Goal: Communication & Community: Answer question/provide support

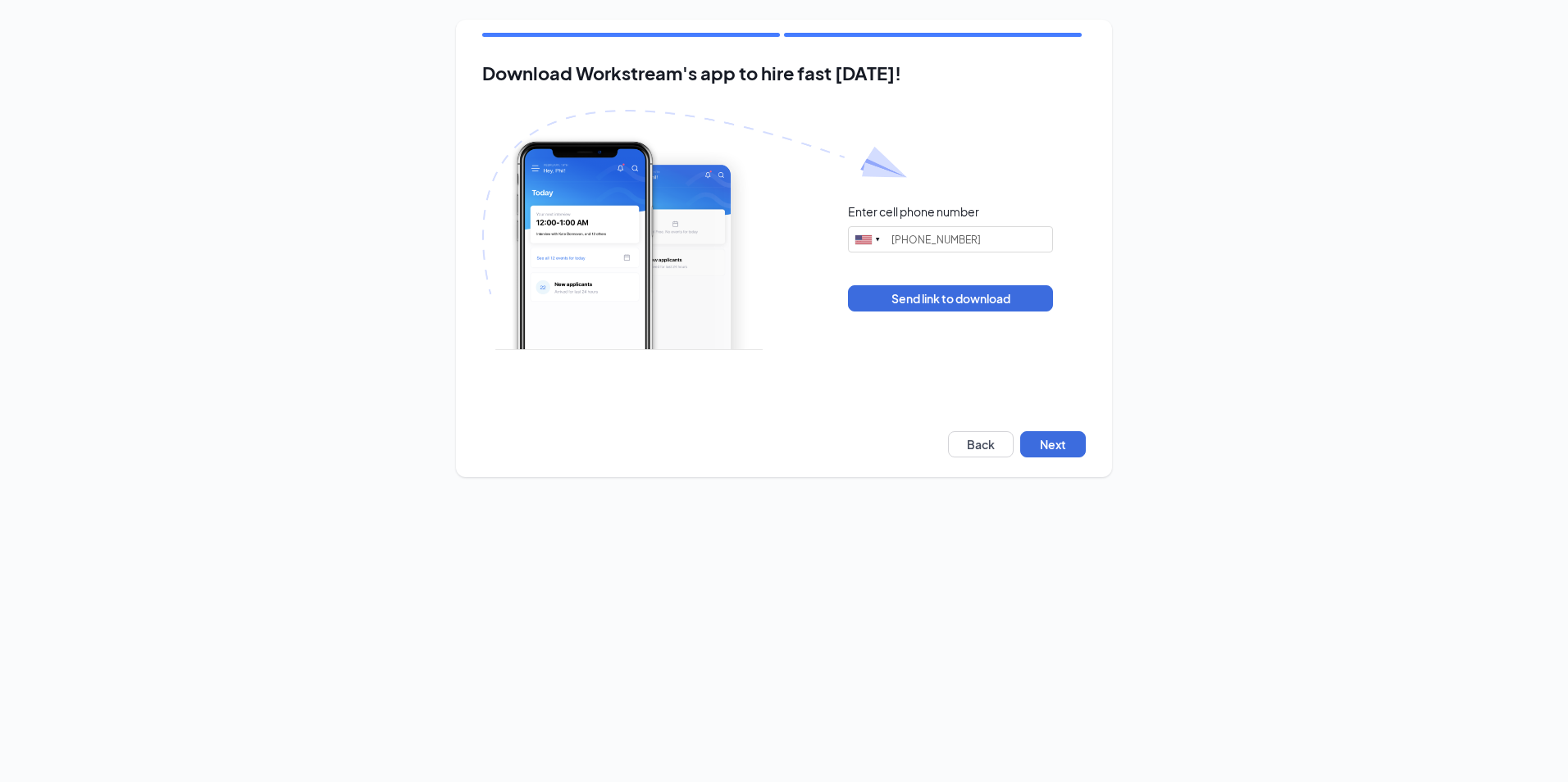
type input "(214) 757-6428"
click at [1049, 449] on button "Next" at bounding box center [1053, 444] width 65 height 26
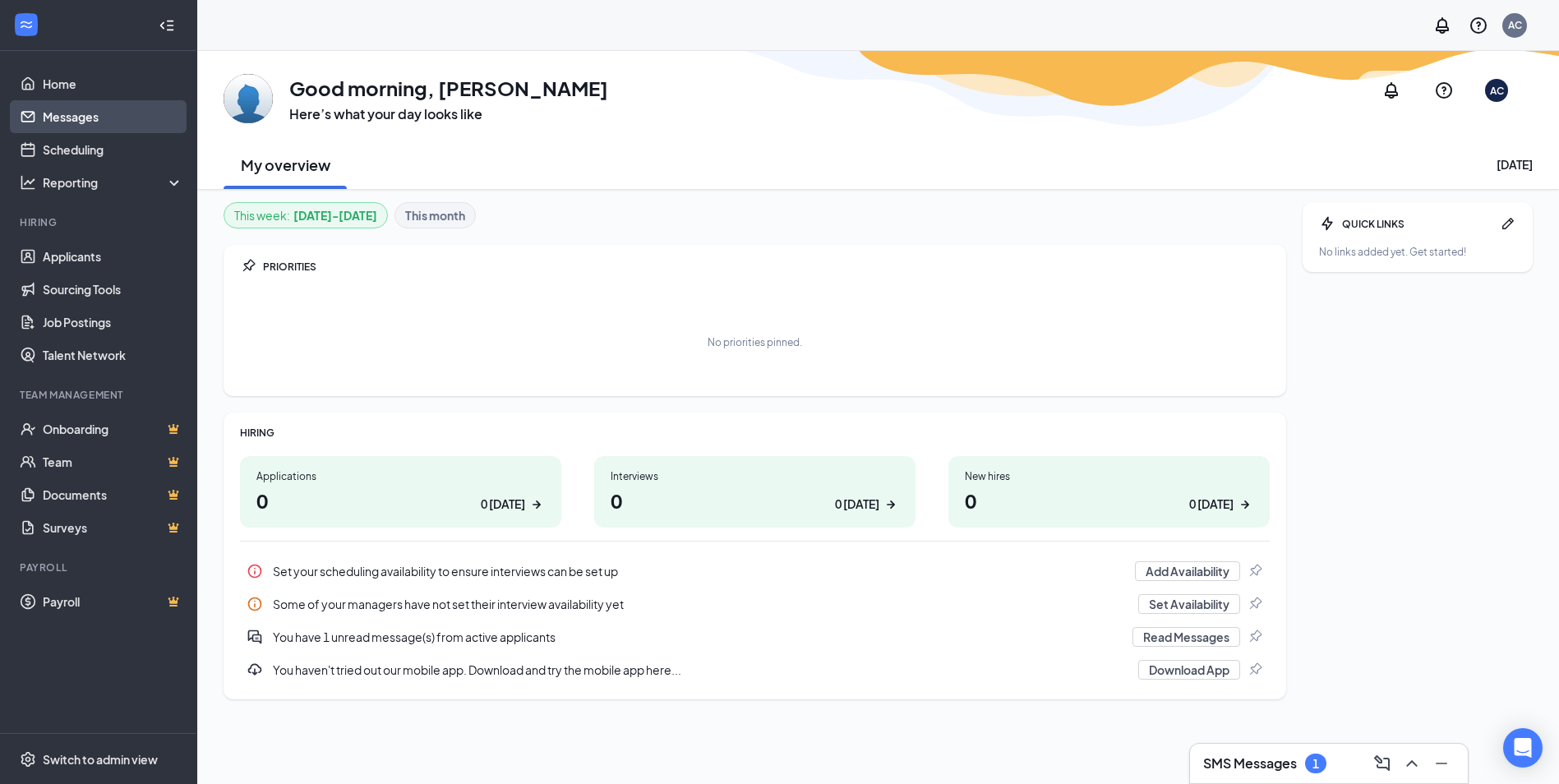
click at [80, 115] on link "Messages" at bounding box center [113, 117] width 141 height 33
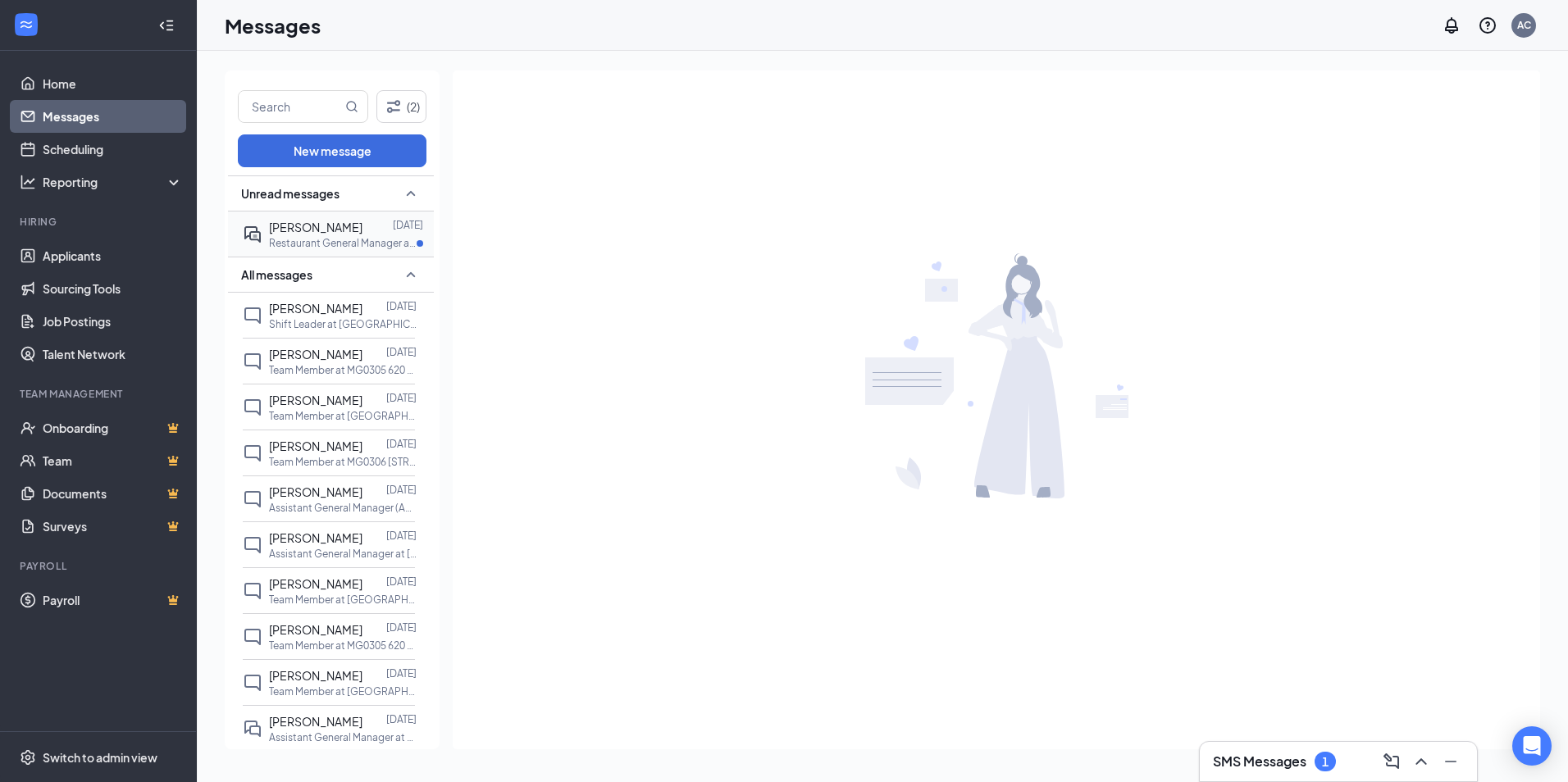
click at [362, 231] on div at bounding box center [378, 226] width 31 height 18
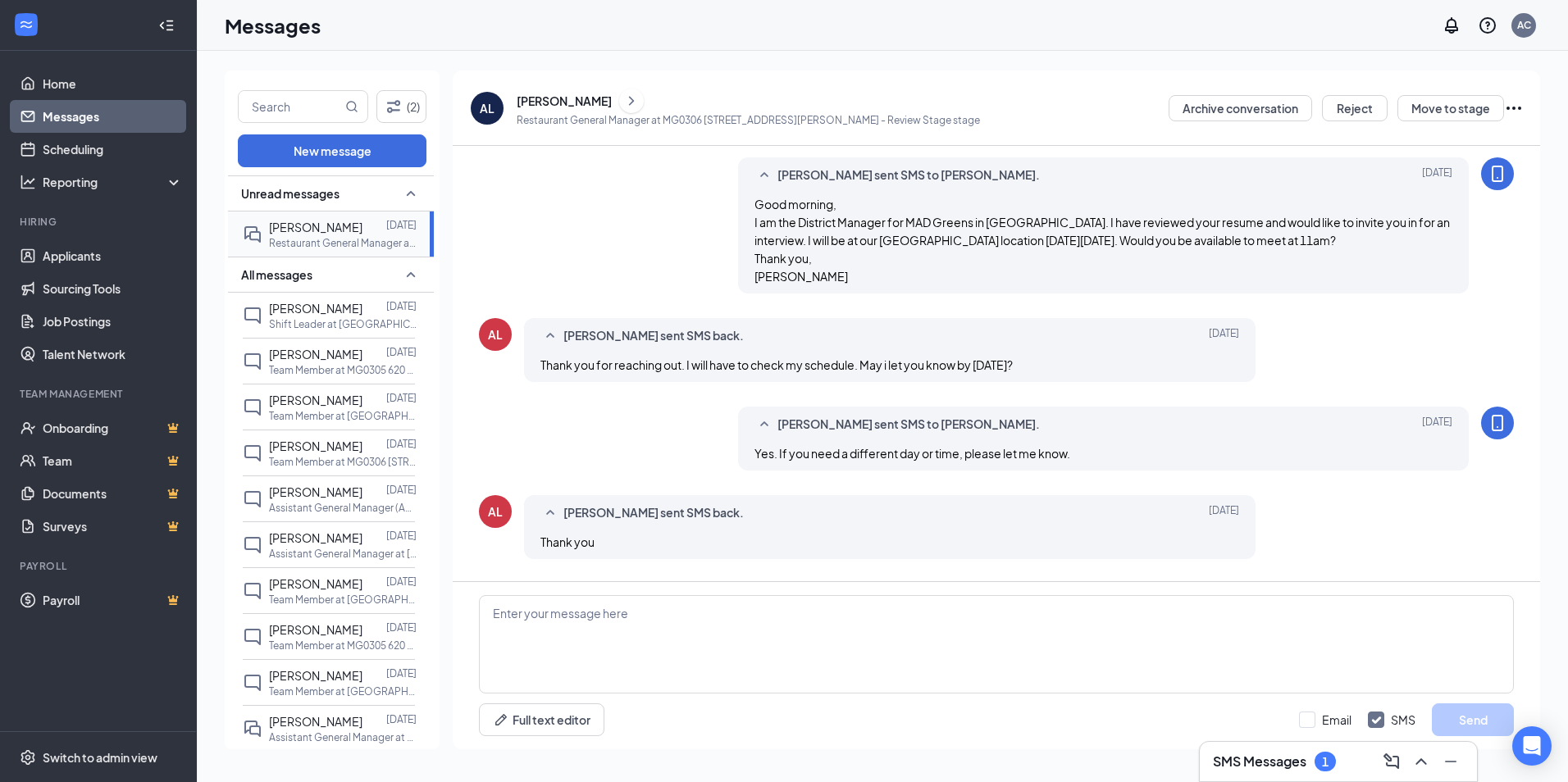
scroll to position [518, 0]
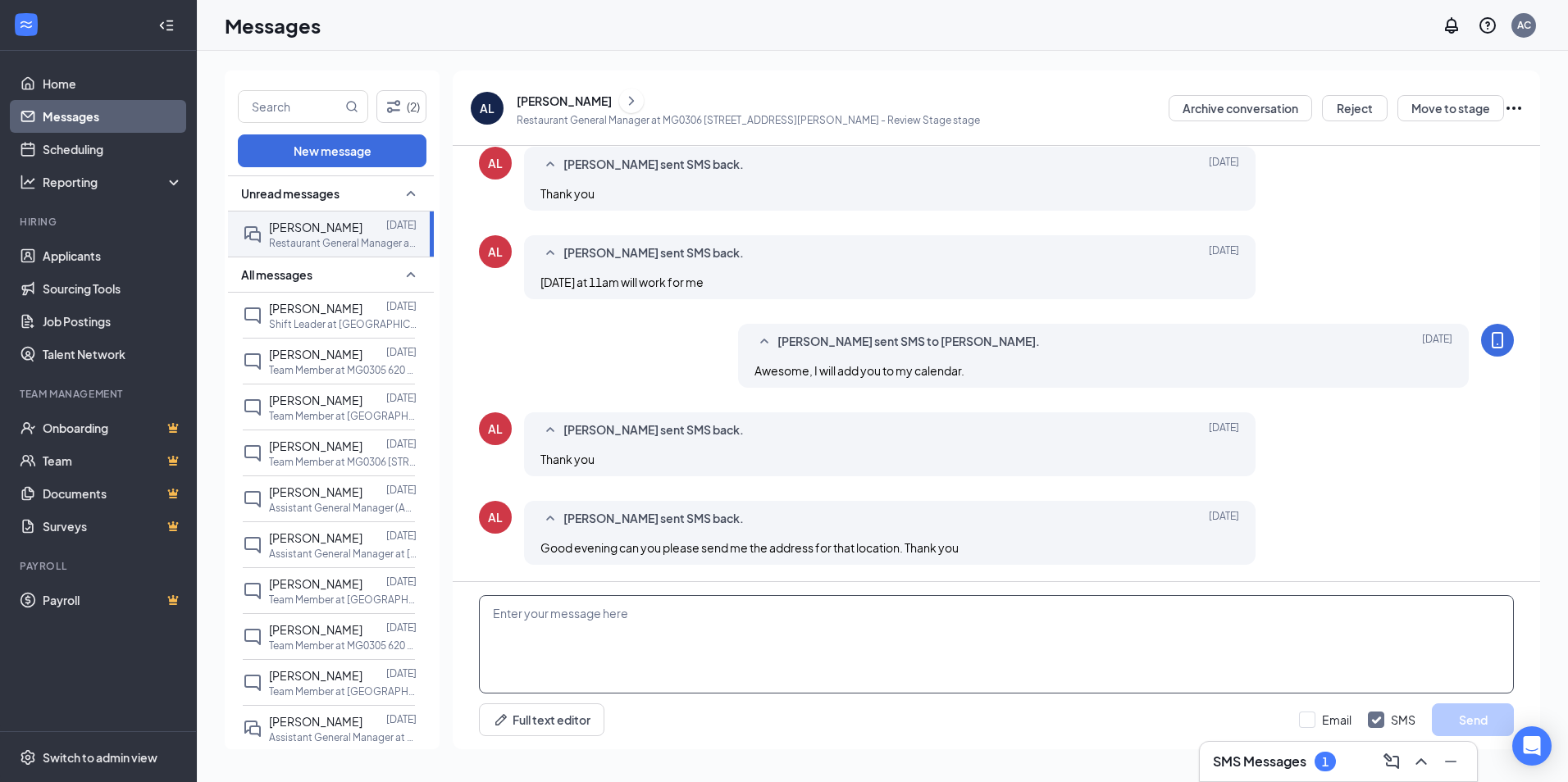
click at [716, 648] on textarea at bounding box center [996, 644] width 1035 height 99
paste textarea "[STREET_ADDRESS]"
click at [493, 609] on textarea "[STREET_ADDRESS]" at bounding box center [996, 644] width 1035 height 99
type textarea "Good morning, Below is the address. [STREET_ADDRESS]"
click at [1453, 720] on button "Send" at bounding box center [1473, 719] width 82 height 33
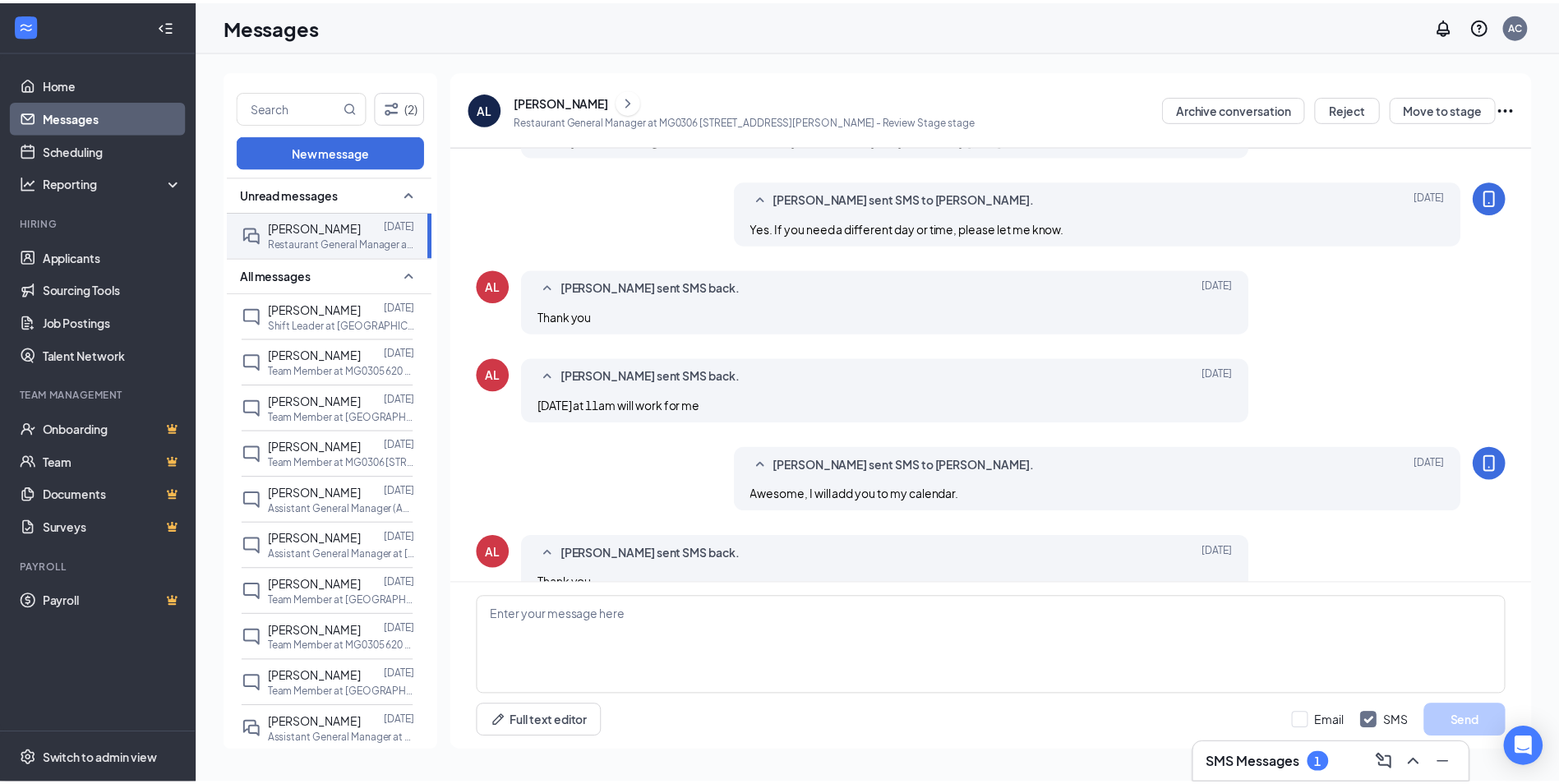
scroll to position [645, 0]
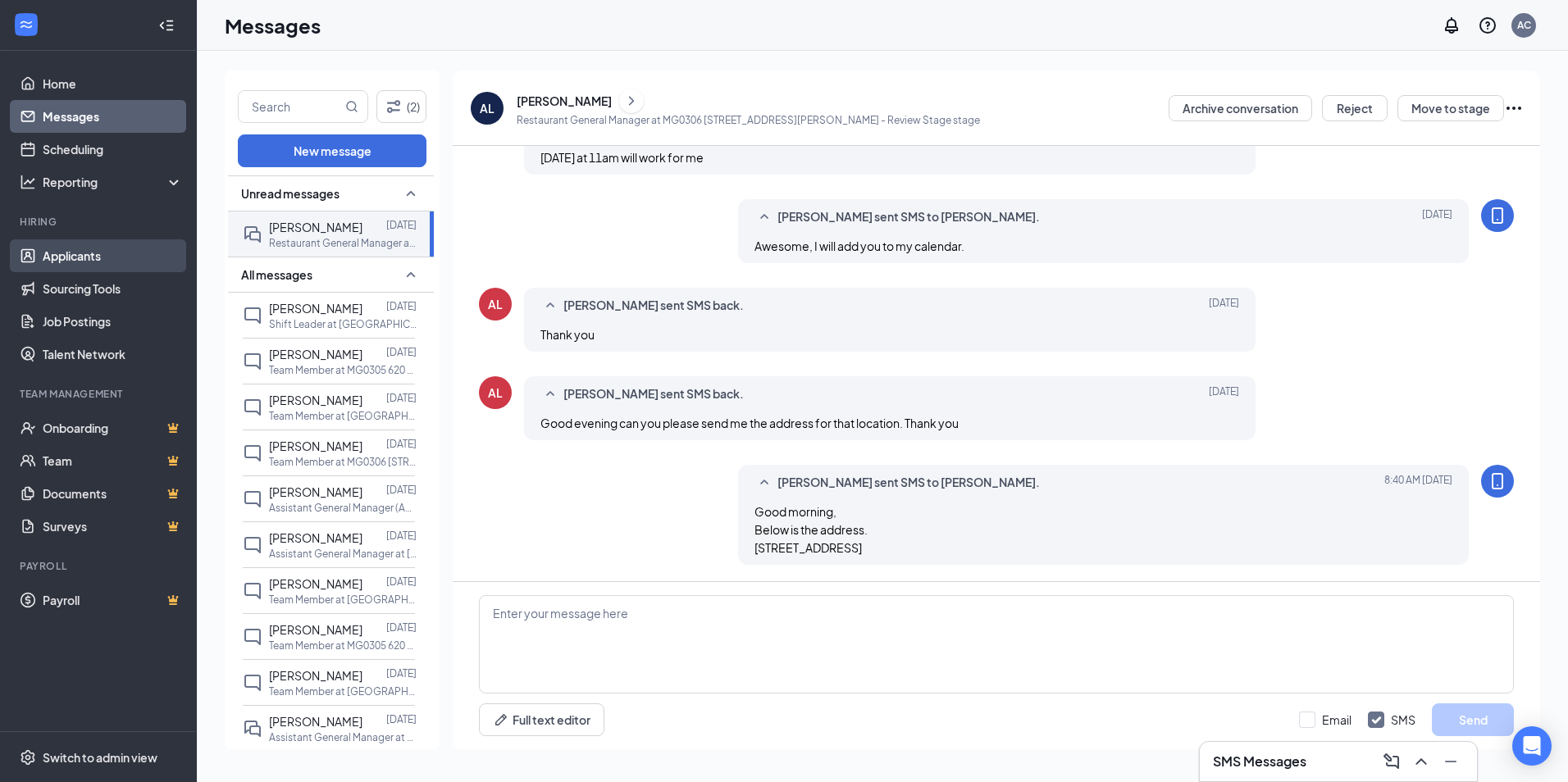
click at [71, 251] on link "Applicants" at bounding box center [112, 256] width 140 height 33
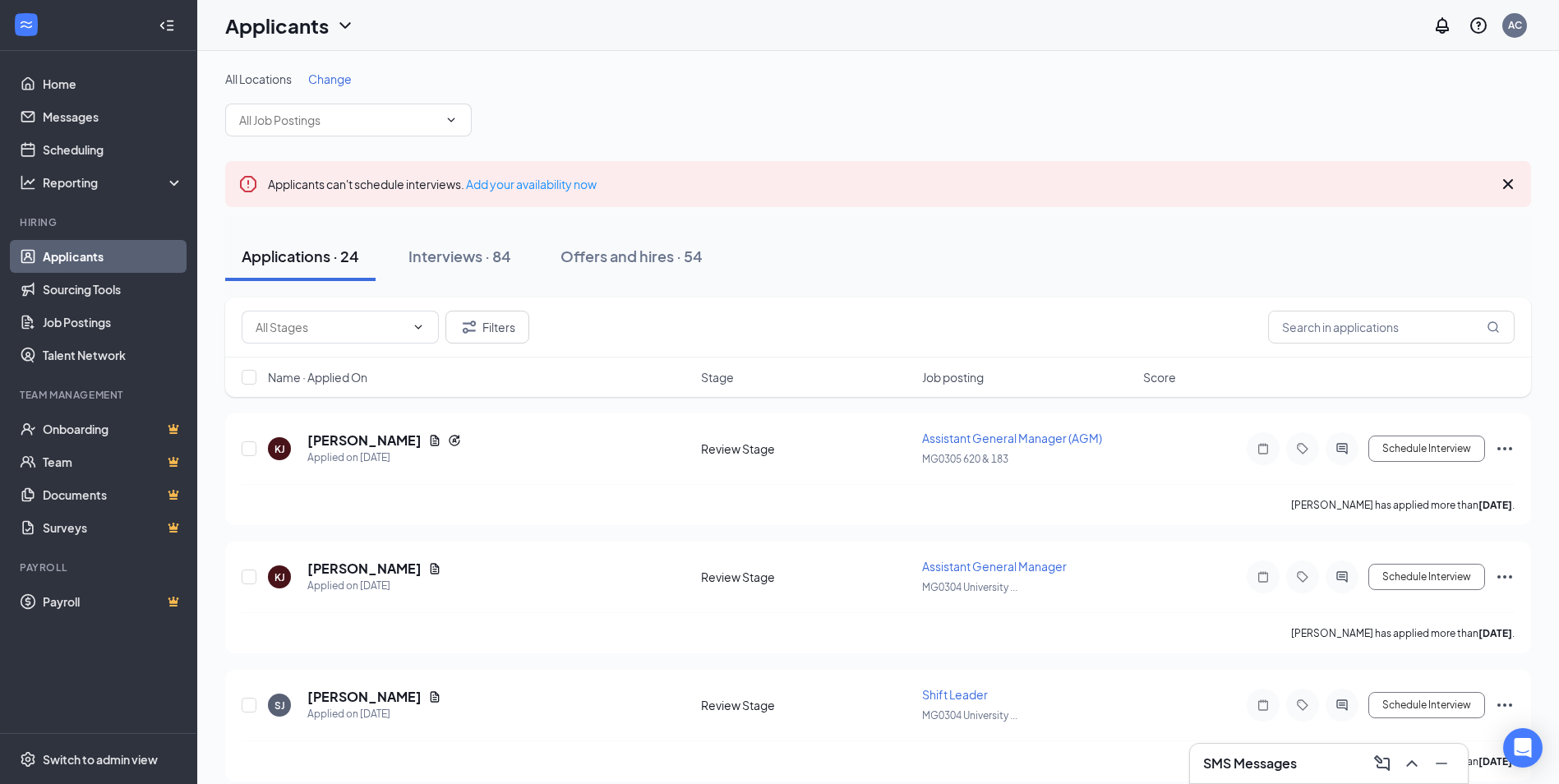
click at [953, 375] on span "Job posting" at bounding box center [953, 377] width 61 height 16
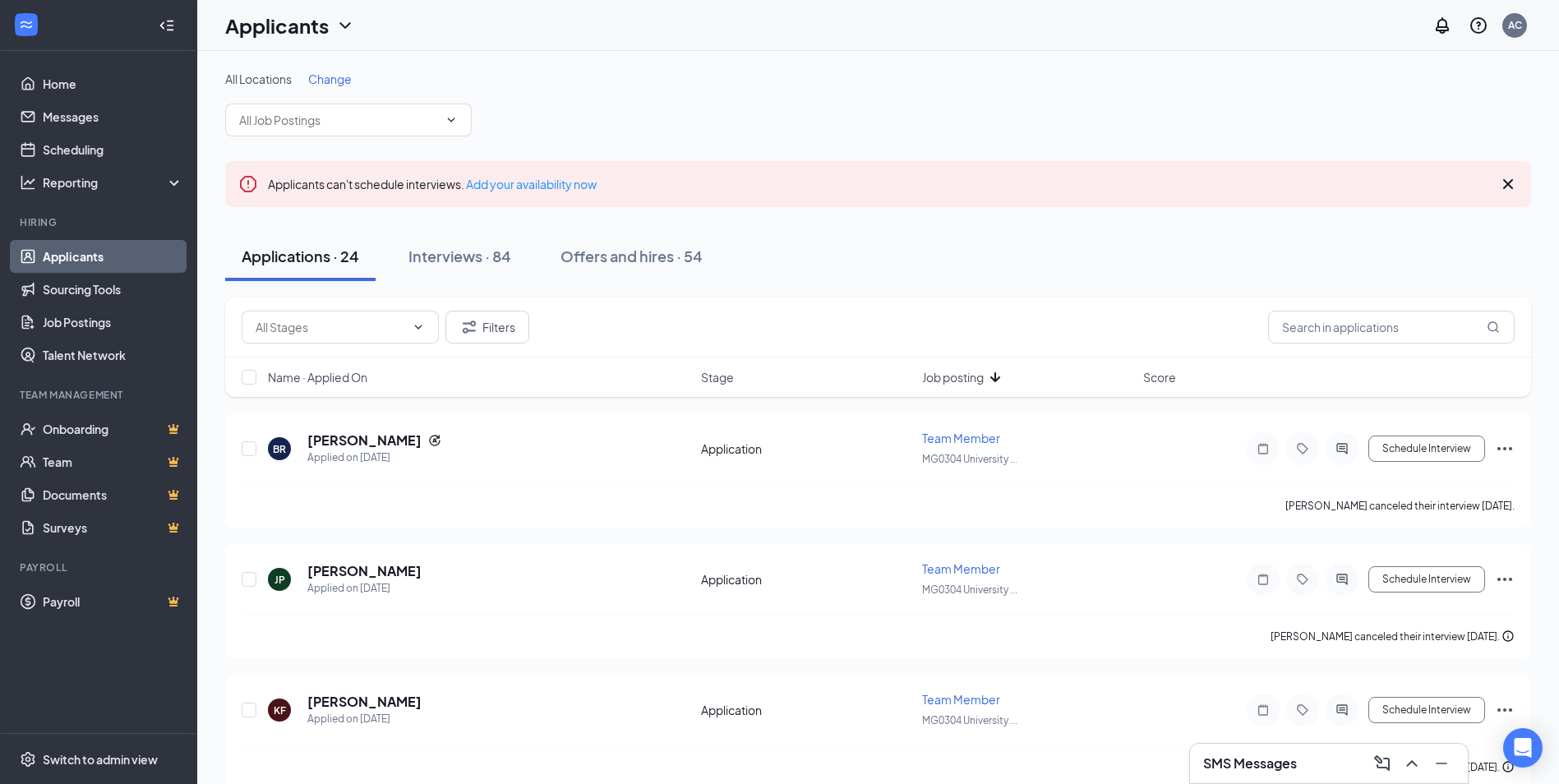
click at [953, 375] on span "Job posting" at bounding box center [953, 377] width 61 height 16
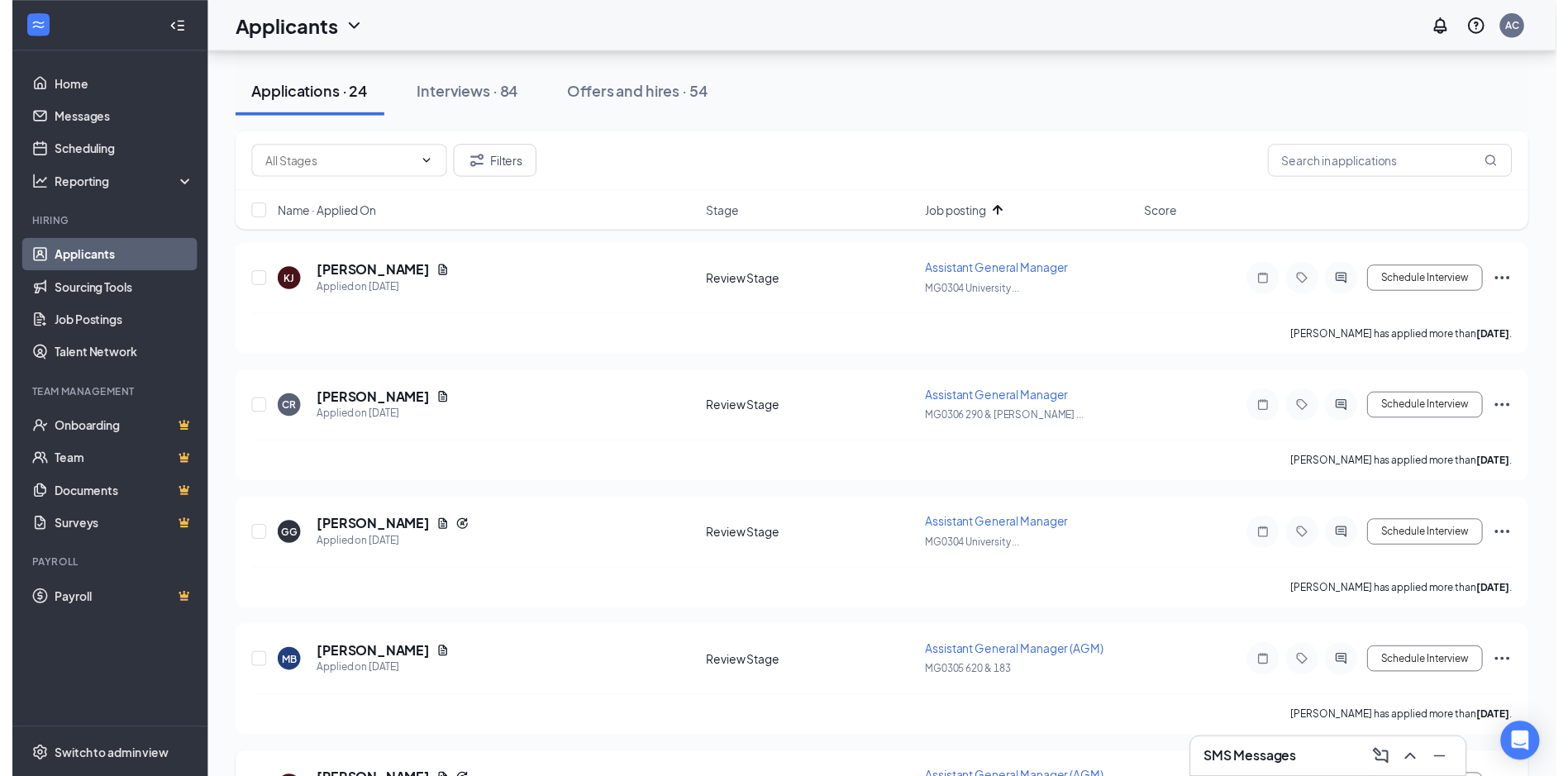
scroll to position [298, 0]
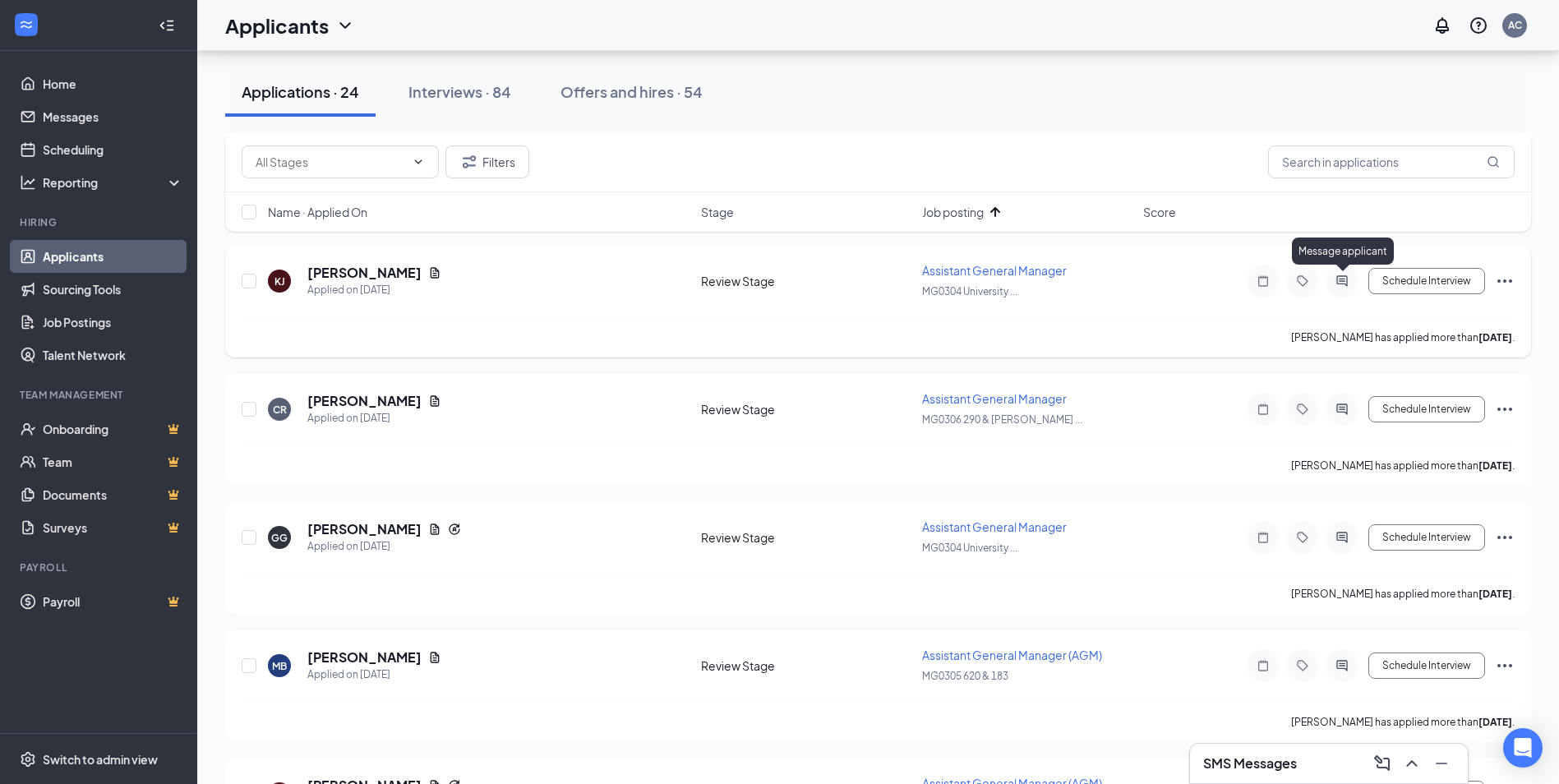
click at [1340, 284] on icon "ActiveChat" at bounding box center [1342, 280] width 11 height 11
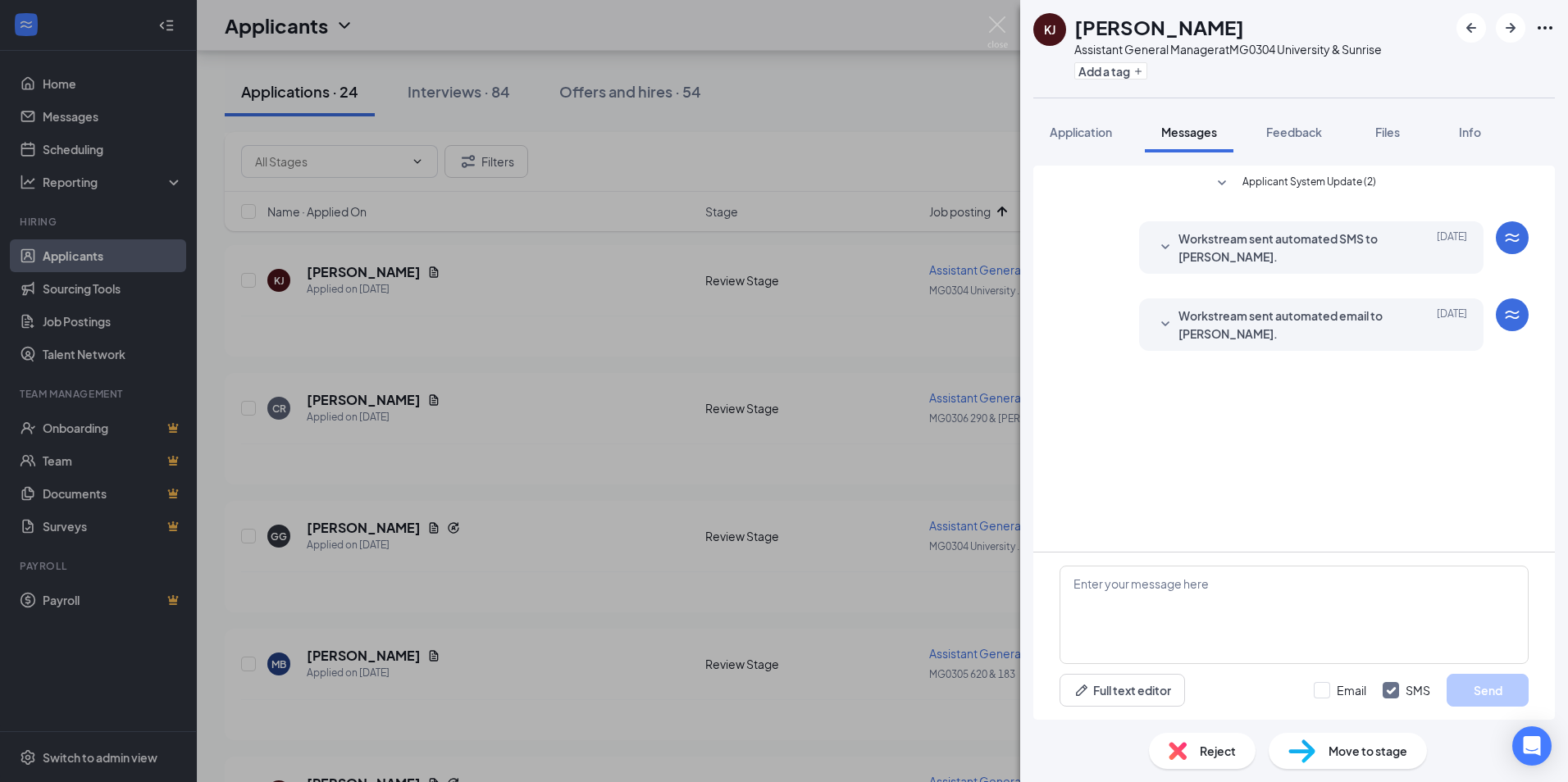
click at [999, 13] on div "[PERSON_NAME] [PERSON_NAME] Assistant General Manager at MG0304 University & Su…" at bounding box center [784, 391] width 1568 height 782
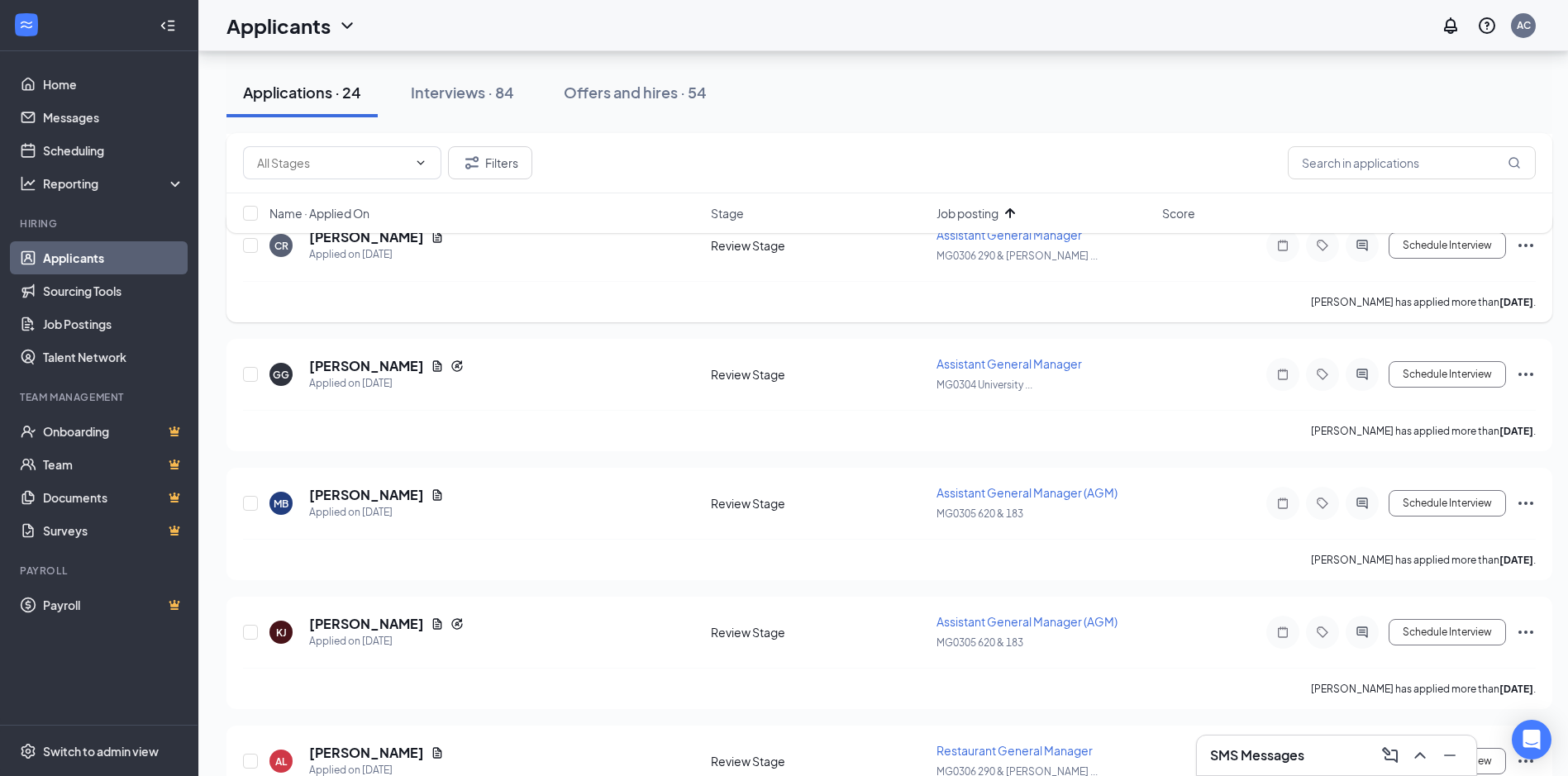
scroll to position [466, 0]
click at [1356, 635] on icon "ActiveChat" at bounding box center [1362, 630] width 20 height 13
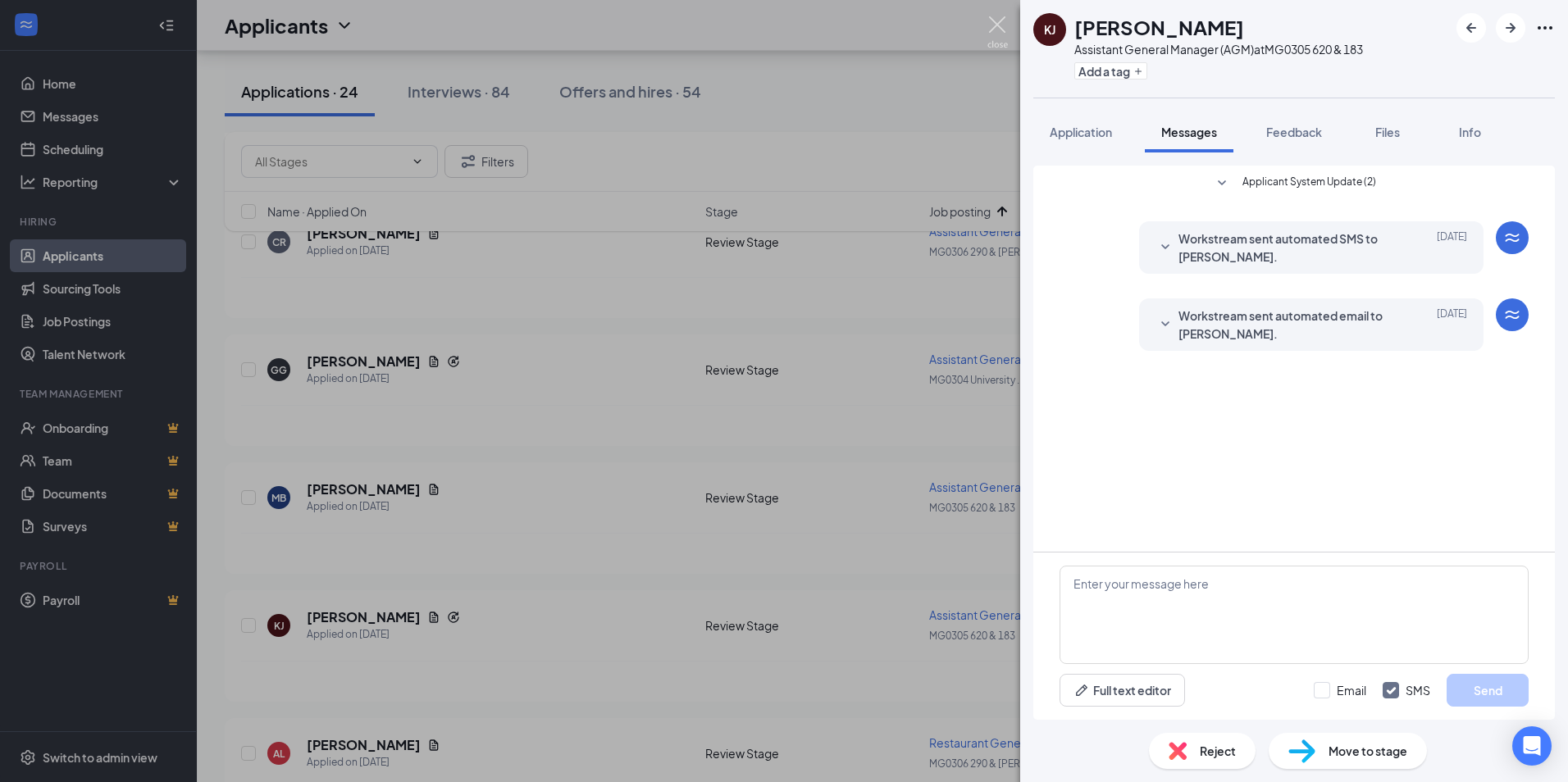
click at [1005, 25] on img at bounding box center [997, 32] width 20 height 32
